Goal: Transaction & Acquisition: Download file/media

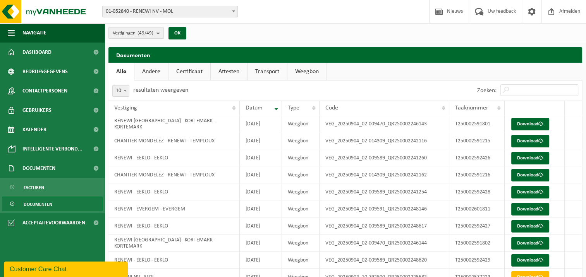
click at [40, 207] on span "Documenten" at bounding box center [38, 204] width 29 height 15
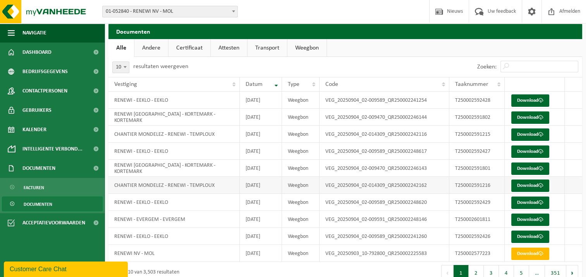
scroll to position [37, 0]
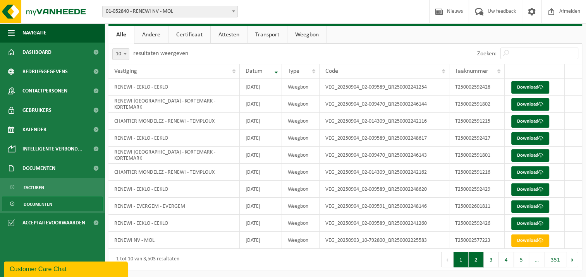
click at [481, 260] on button "2" at bounding box center [475, 259] width 15 height 15
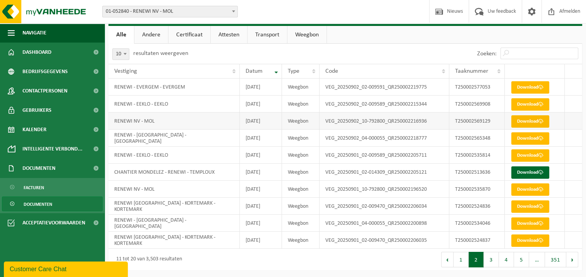
click at [534, 119] on link "Download" at bounding box center [530, 121] width 38 height 12
click at [533, 118] on link "Download" at bounding box center [530, 121] width 38 height 12
click at [537, 84] on link "Download" at bounding box center [530, 87] width 38 height 12
click at [530, 101] on link "Download" at bounding box center [530, 104] width 38 height 12
click at [532, 138] on link "Download" at bounding box center [530, 138] width 38 height 12
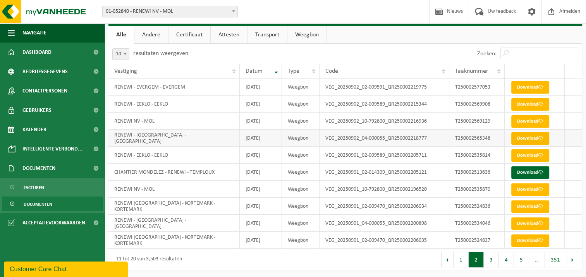
click at [530, 139] on link "Download" at bounding box center [530, 138] width 38 height 12
click at [535, 158] on link "Download" at bounding box center [530, 155] width 38 height 12
click at [465, 259] on button "1" at bounding box center [460, 259] width 15 height 15
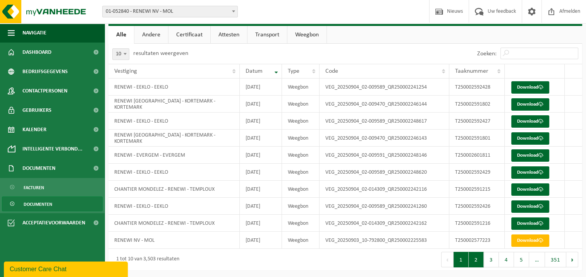
click at [477, 257] on button "2" at bounding box center [475, 259] width 15 height 15
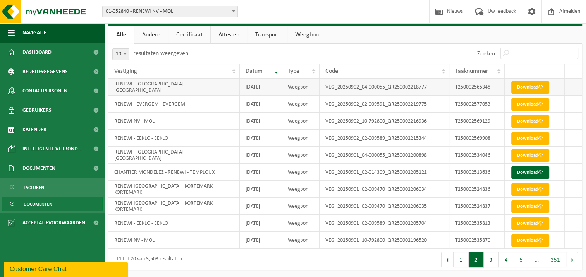
click at [536, 86] on link "Download" at bounding box center [530, 87] width 38 height 12
click at [530, 101] on link "Download" at bounding box center [530, 104] width 38 height 12
click at [528, 119] on link "Download" at bounding box center [530, 121] width 38 height 12
click at [528, 138] on link "Download" at bounding box center [530, 138] width 38 height 12
